Goal: Check status: Verify the current state of an ongoing process or item

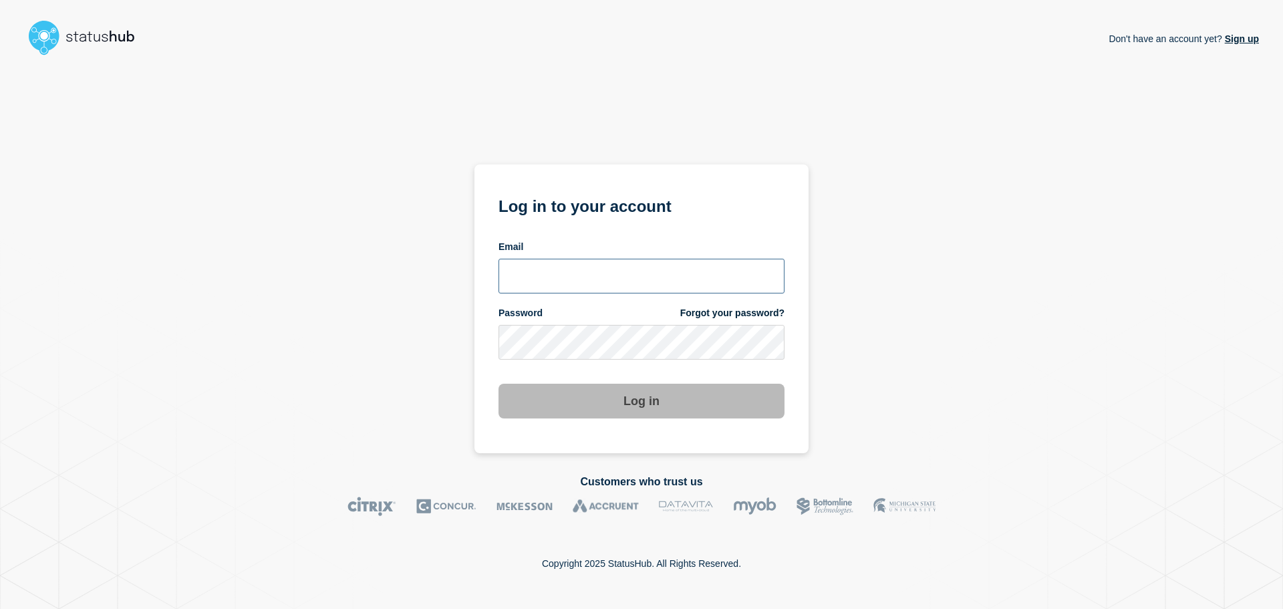
type input "[PERSON_NAME][EMAIL_ADDRESS][PERSON_NAME][DOMAIN_NAME]"
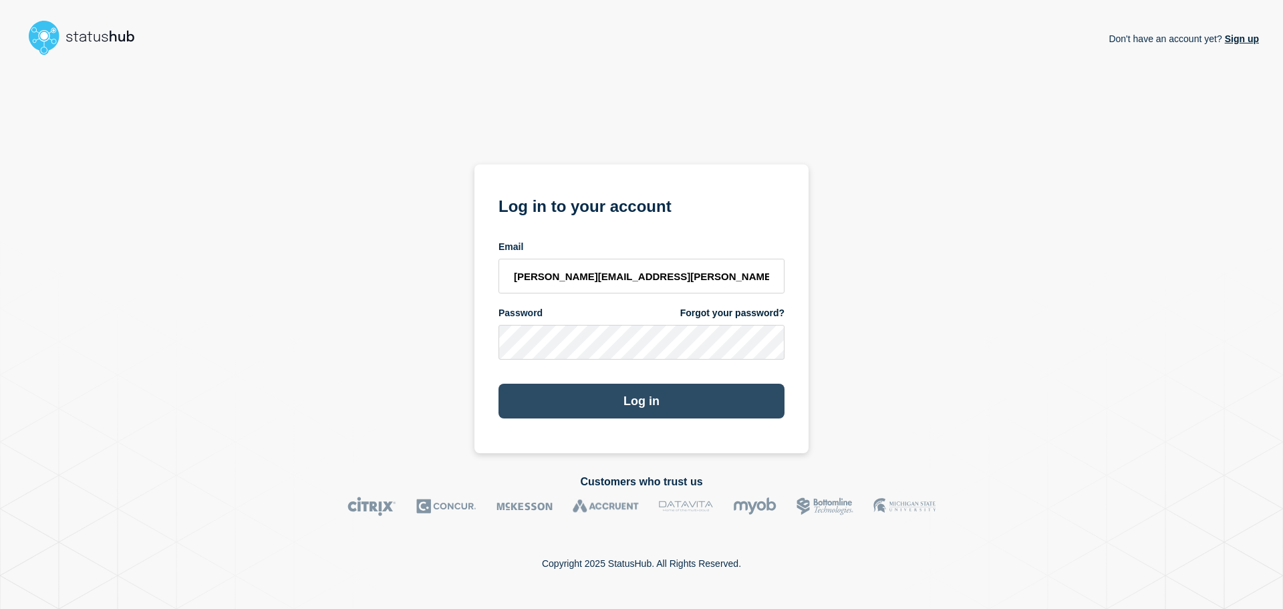
click at [602, 404] on button "Log in" at bounding box center [642, 401] width 286 height 35
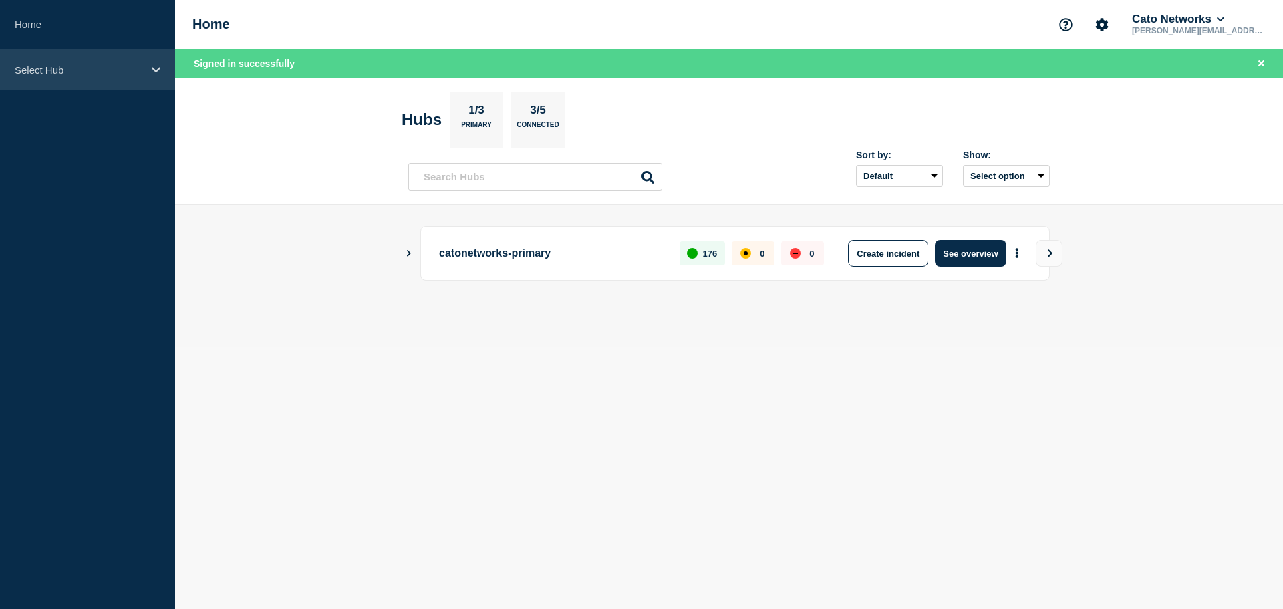
click at [120, 76] on div "Select Hub" at bounding box center [87, 69] width 175 height 41
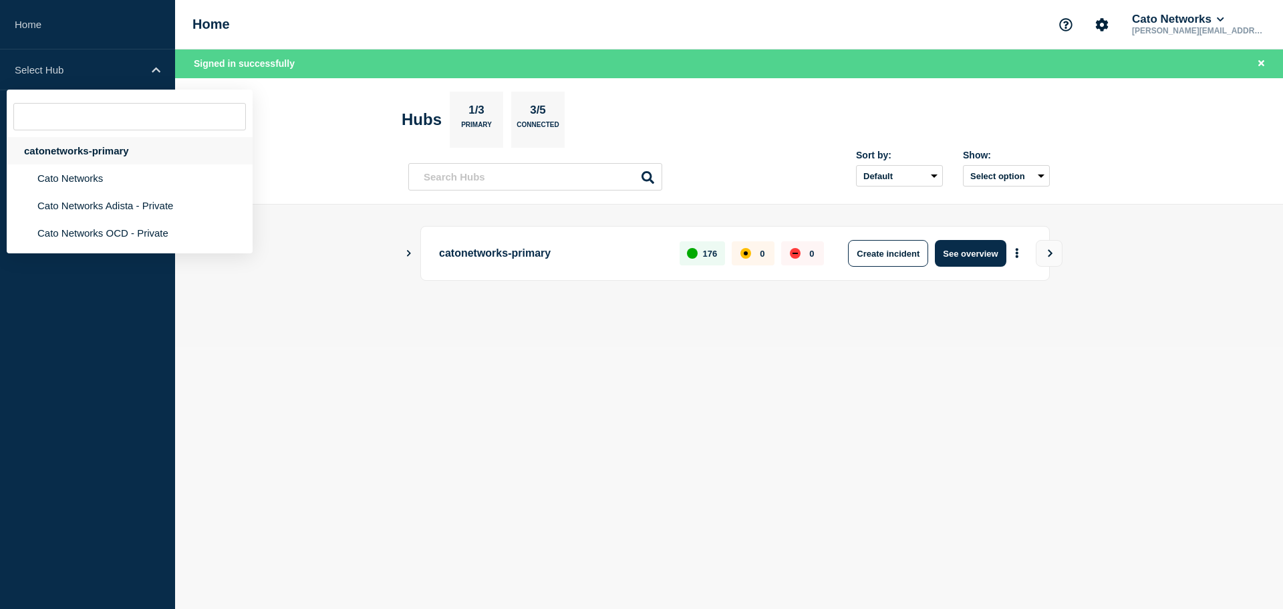
click at [104, 147] on div "catonetworks-primary" at bounding box center [130, 150] width 246 height 27
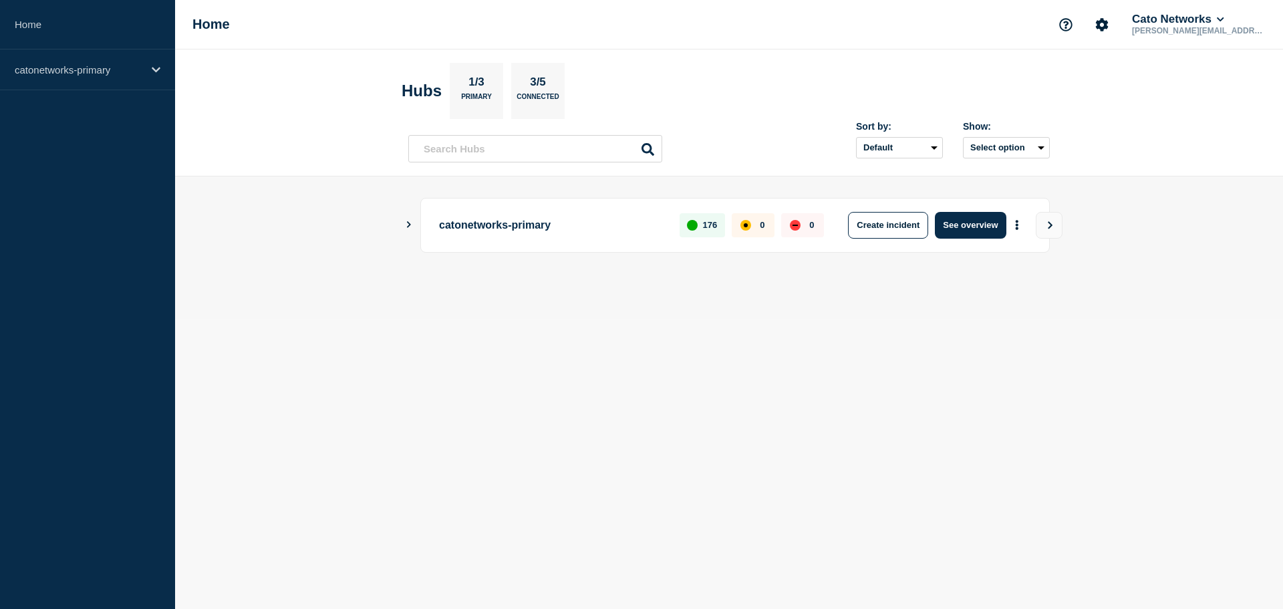
click at [407, 222] on icon "Show Connected Hubs" at bounding box center [408, 224] width 9 height 7
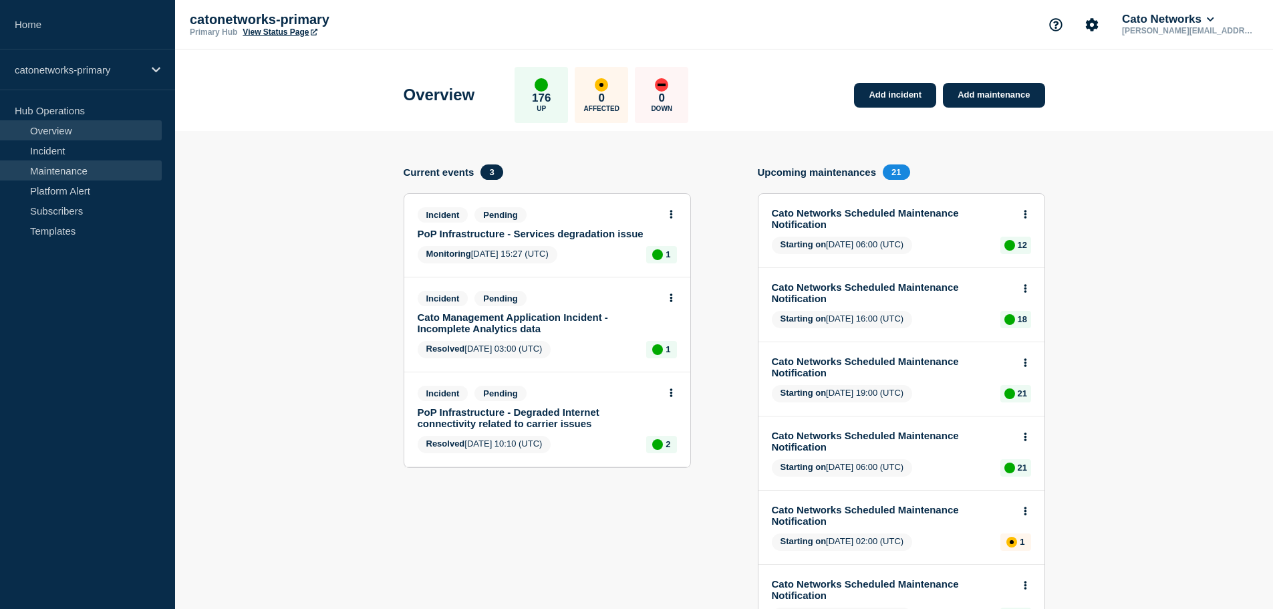
click at [68, 170] on link "Maintenance" at bounding box center [81, 170] width 162 height 20
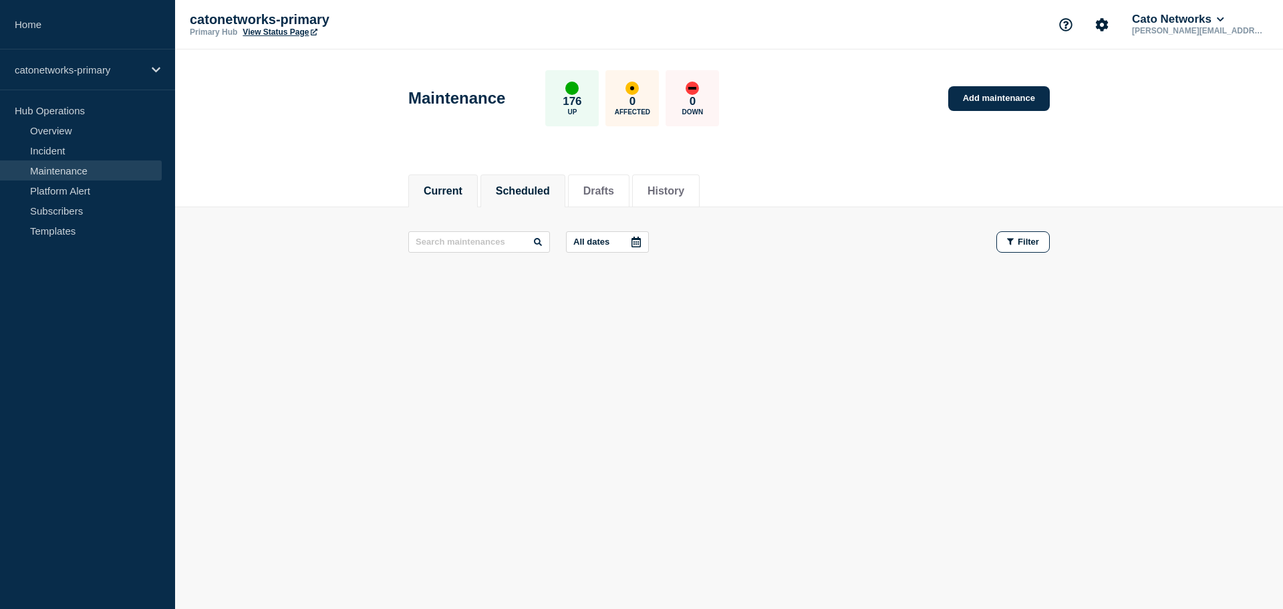
click at [517, 187] on button "Scheduled" at bounding box center [523, 191] width 54 height 12
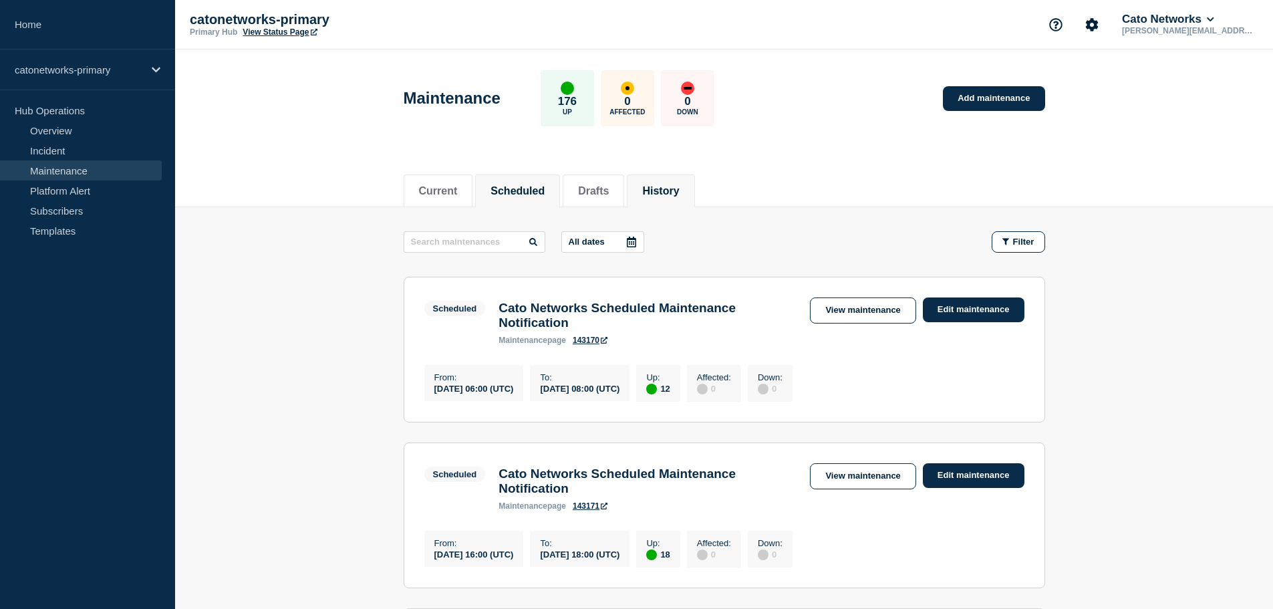
click at [693, 180] on li "History" at bounding box center [660, 190] width 67 height 33
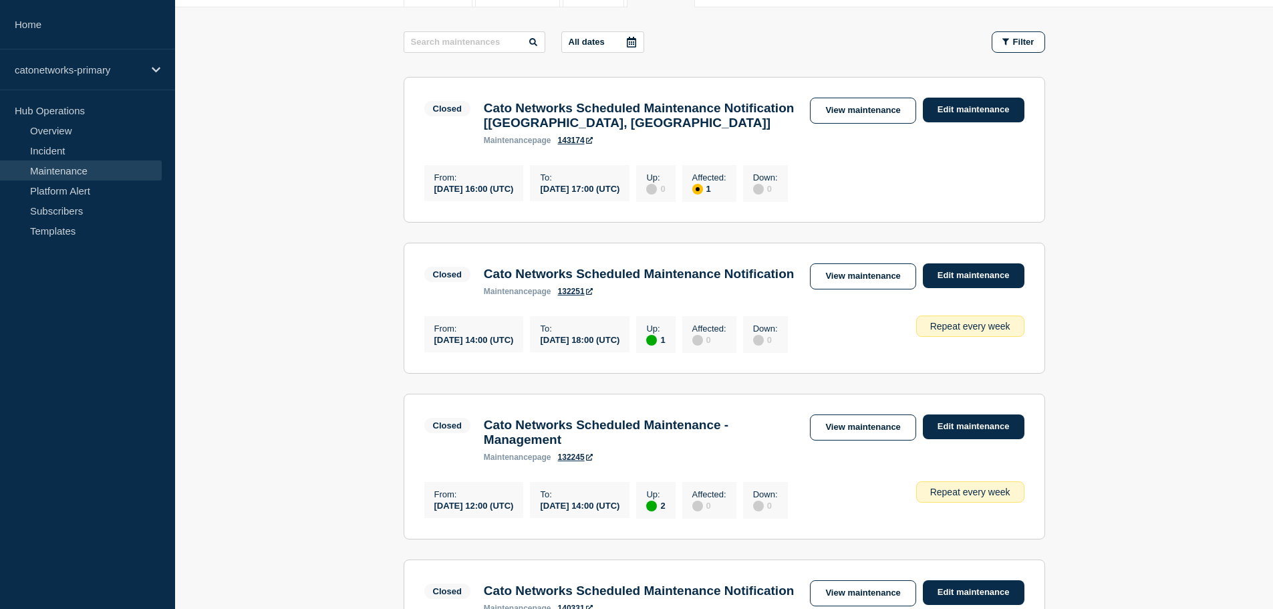
scroll to position [200, 0]
click at [591, 294] on icon at bounding box center [589, 290] width 7 height 7
